Goal: Answer question/provide support

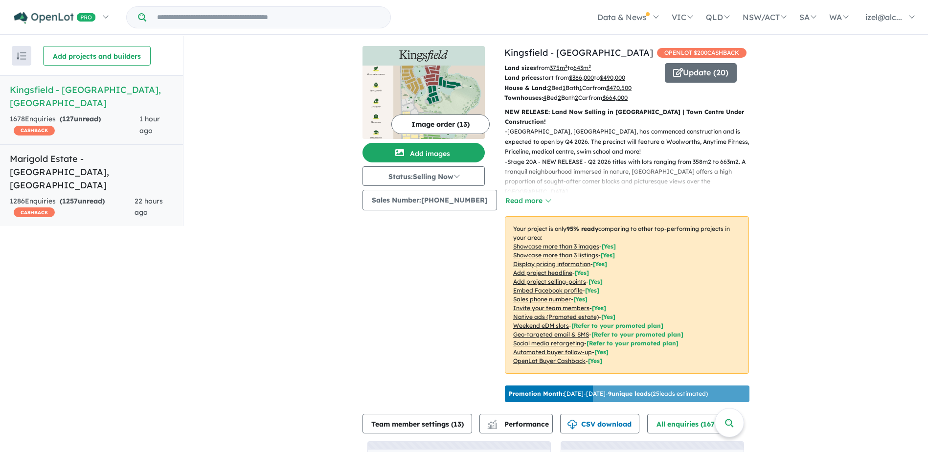
click at [85, 197] on strong "( 1257 unread)" at bounding box center [82, 201] width 45 height 9
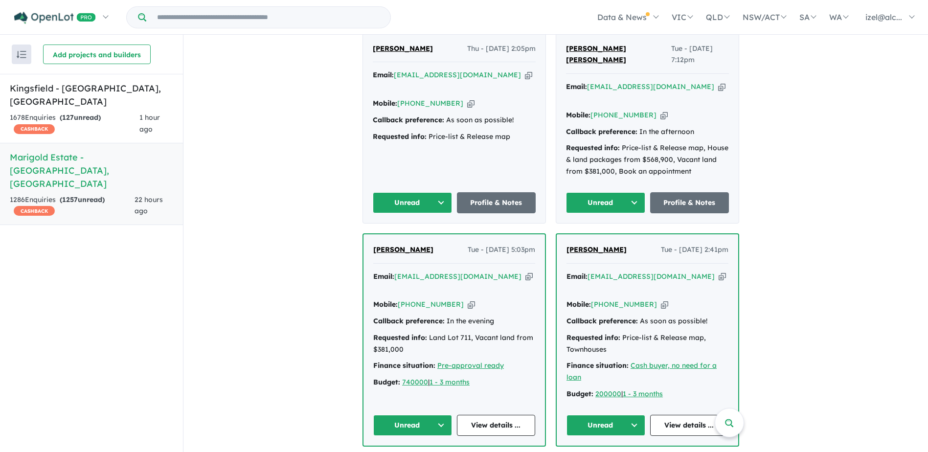
scroll to position [684, 0]
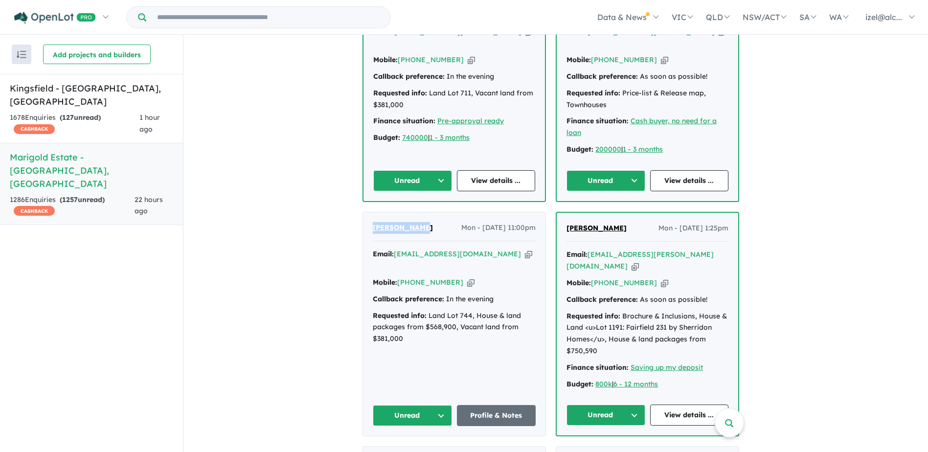
copy span "[PERSON_NAME]"
drag, startPoint x: 408, startPoint y: 200, endPoint x: 352, endPoint y: 204, distance: 55.4
click at [429, 222] on div "[PERSON_NAME] - [DATE] 11:00pm" at bounding box center [454, 232] width 163 height 20
copy span "[PERSON_NAME]"
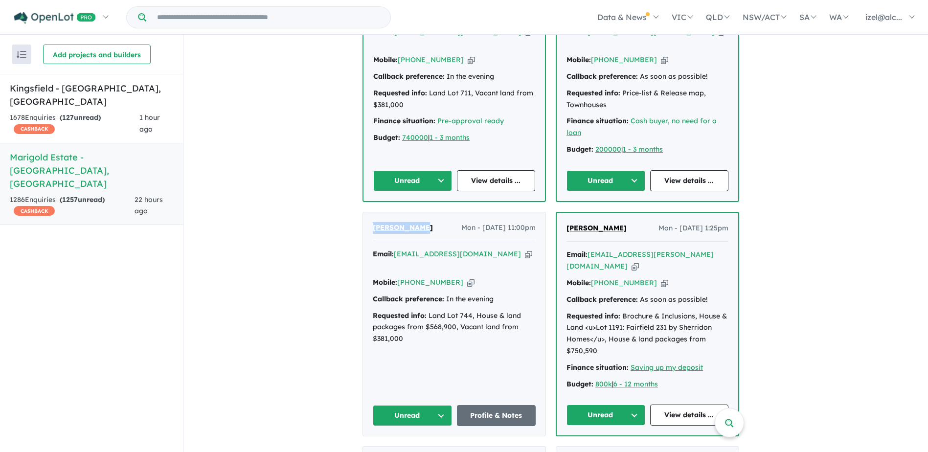
drag, startPoint x: 419, startPoint y: 195, endPoint x: 352, endPoint y: 197, distance: 66.6
drag, startPoint x: 491, startPoint y: 223, endPoint x: 426, endPoint y: 241, distance: 67.4
click at [525, 249] on icon "button" at bounding box center [528, 254] width 7 height 10
copy span "[PERSON_NAME]"
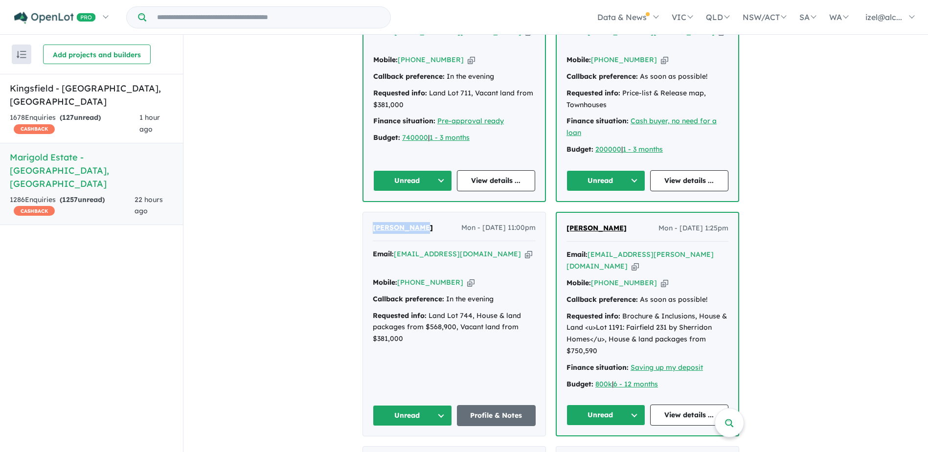
click at [467, 277] on icon "button" at bounding box center [470, 282] width 7 height 10
copy span "[PERSON_NAME]"
